Goal: Find specific page/section: Find specific page/section

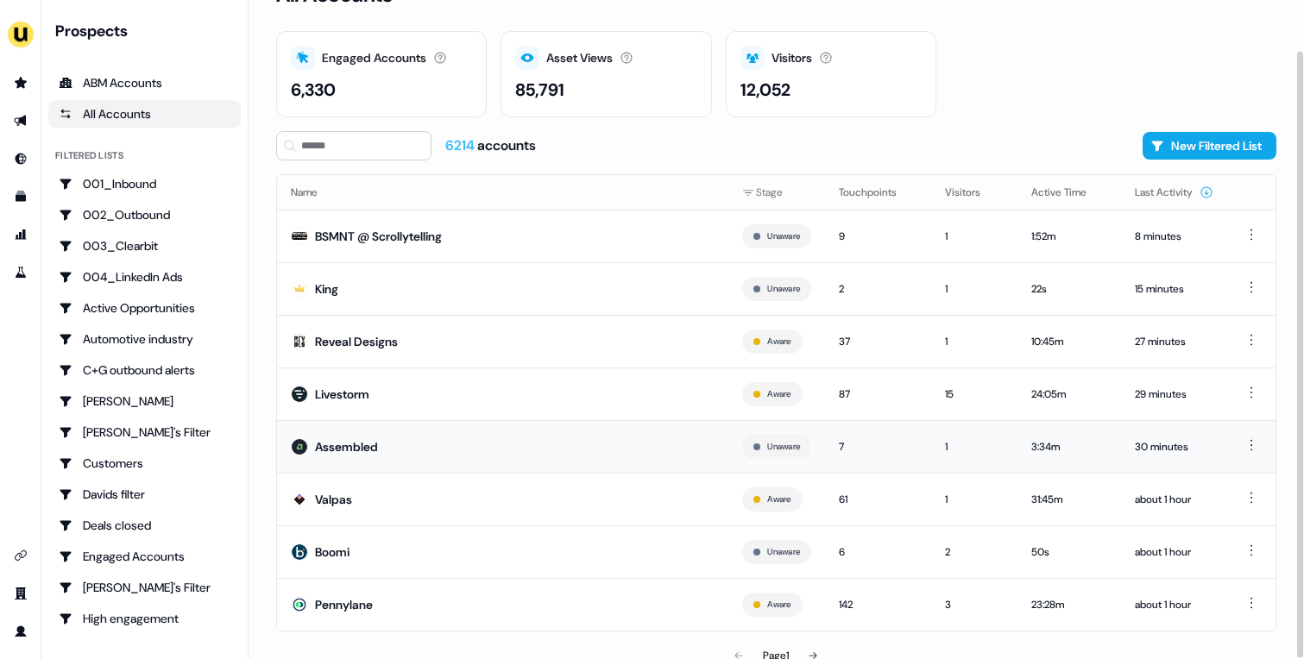
scroll to position [54, 0]
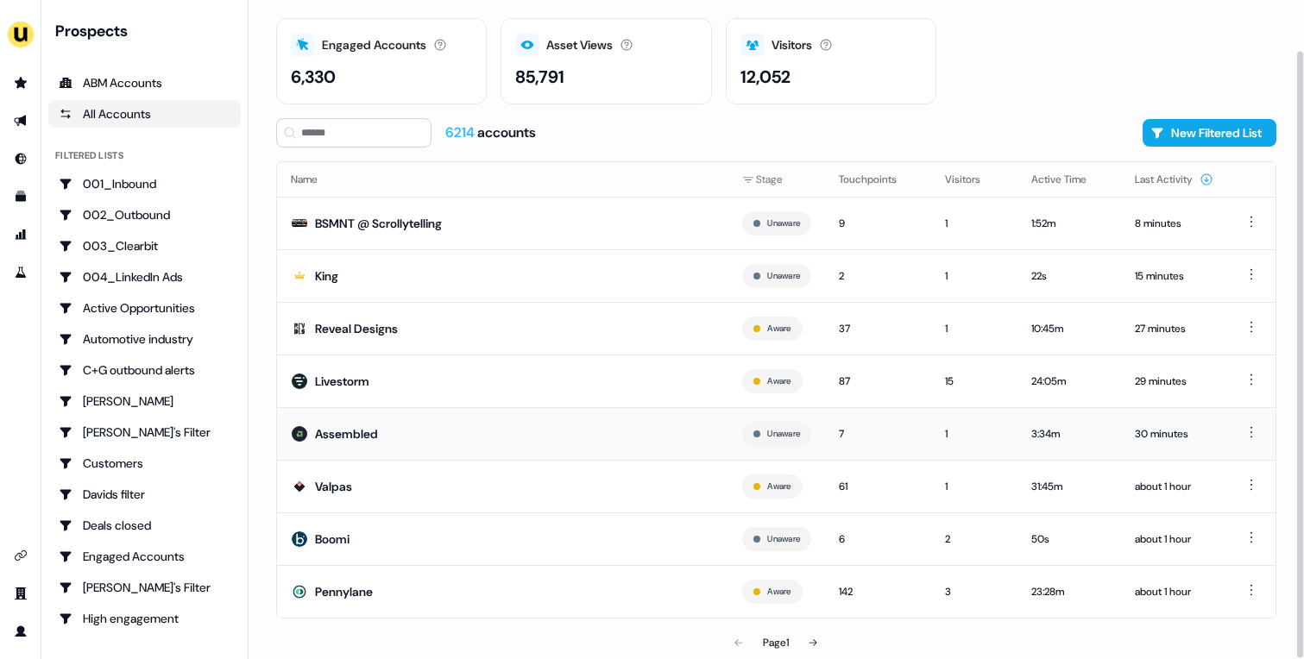
click at [482, 444] on td "Assembled" at bounding box center [502, 433] width 451 height 53
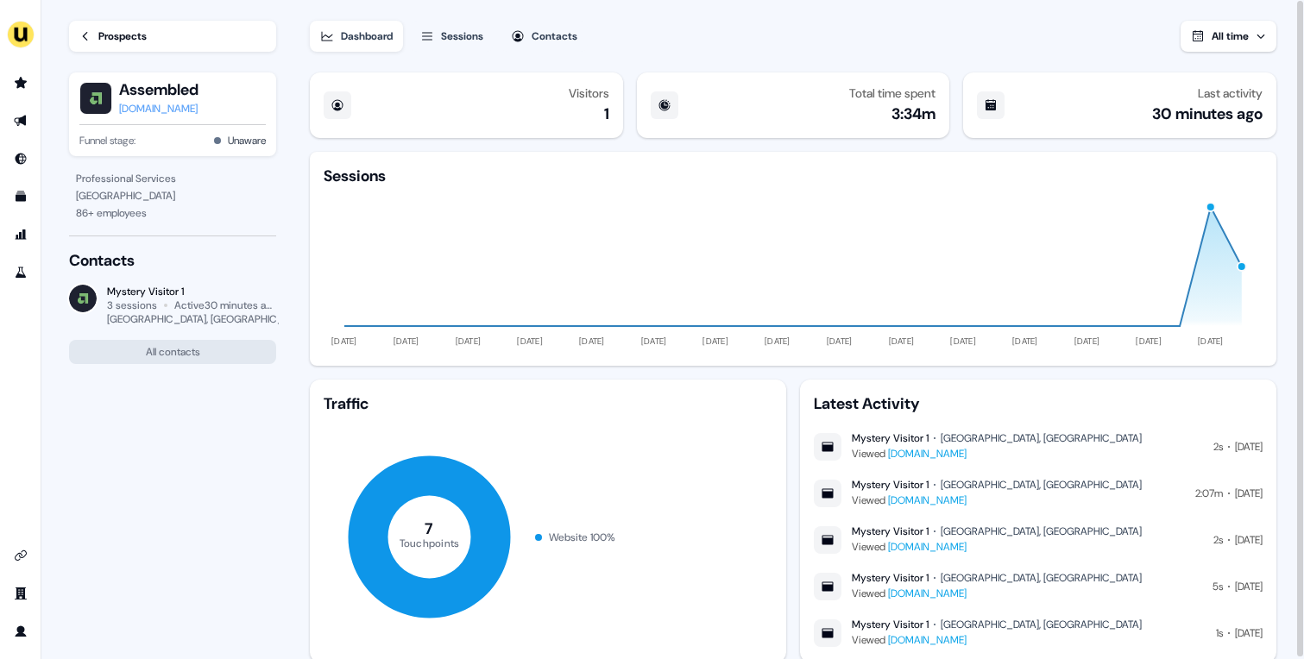
click at [119, 40] on div "Prospects" at bounding box center [122, 36] width 48 height 17
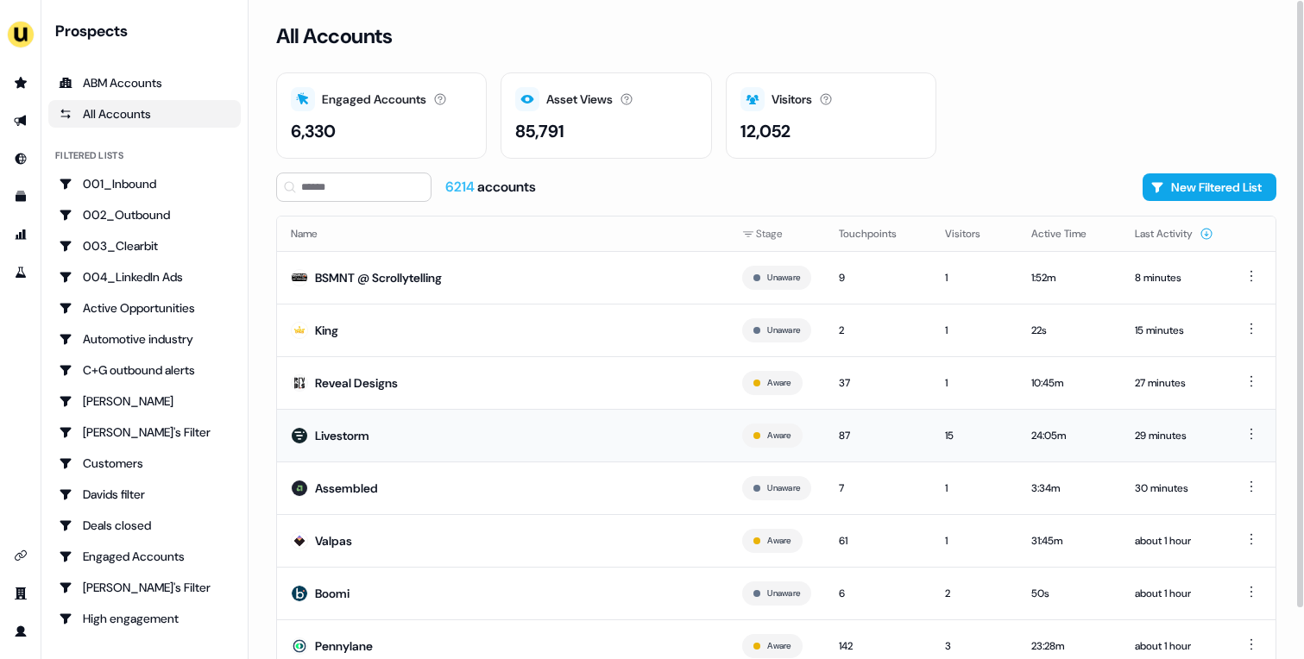
click at [494, 432] on td "Livestorm" at bounding box center [502, 435] width 451 height 53
